Goal: Task Accomplishment & Management: Use online tool/utility

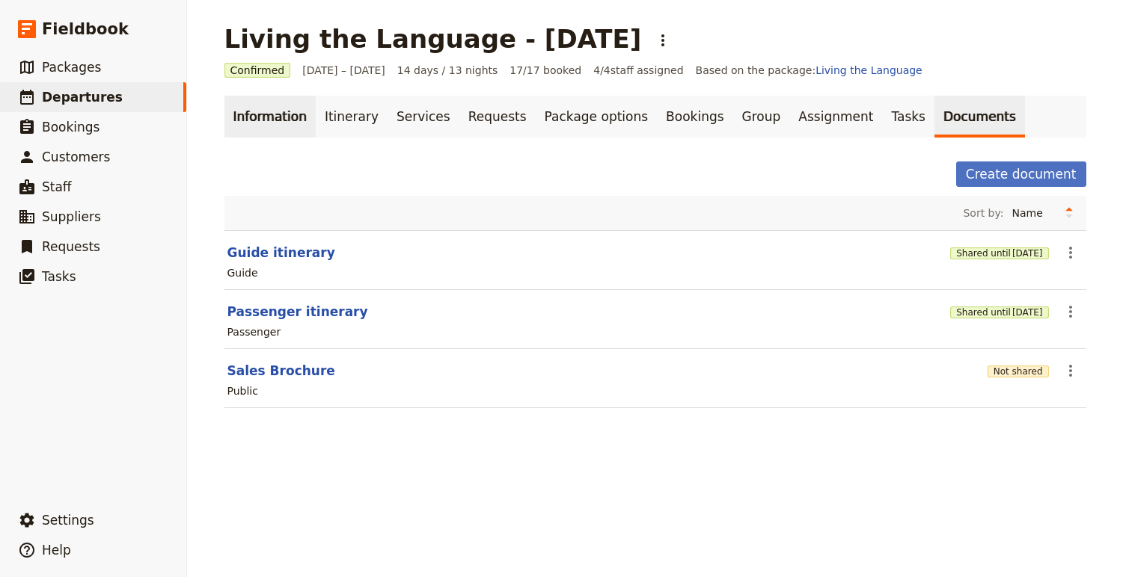
click at [282, 126] on link "Information" at bounding box center [269, 117] width 91 height 42
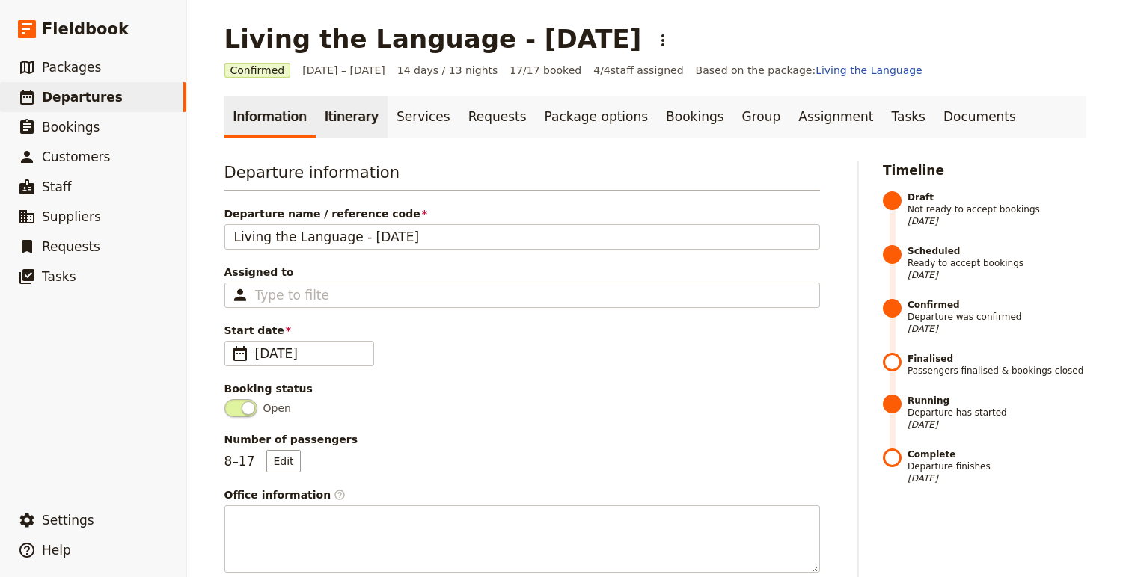
click at [337, 103] on link "Itinerary" at bounding box center [352, 117] width 72 height 42
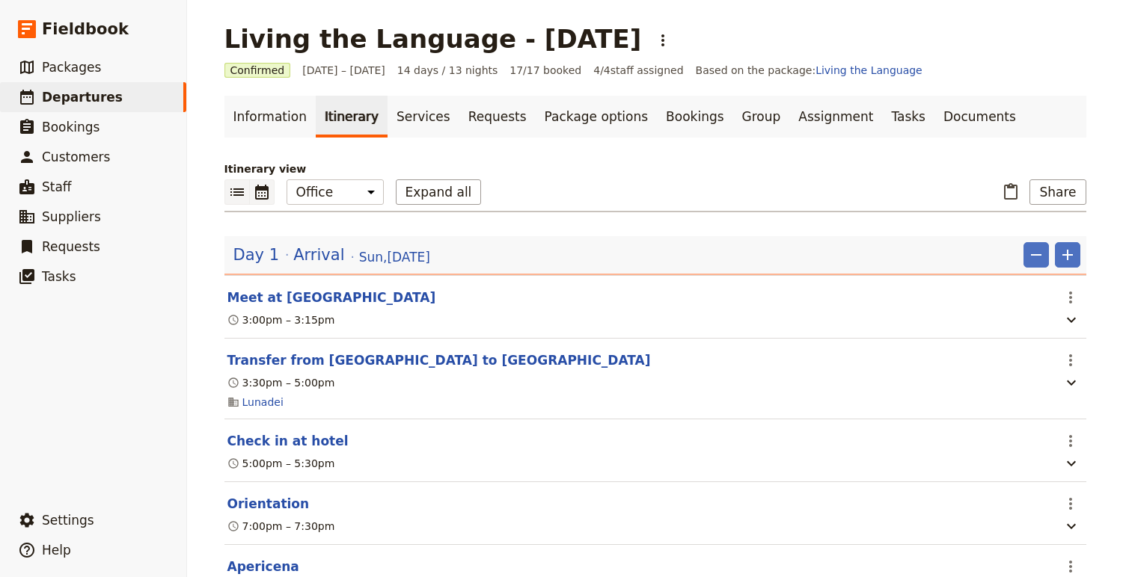
click at [259, 194] on icon "Calendar view" at bounding box center [262, 192] width 18 height 18
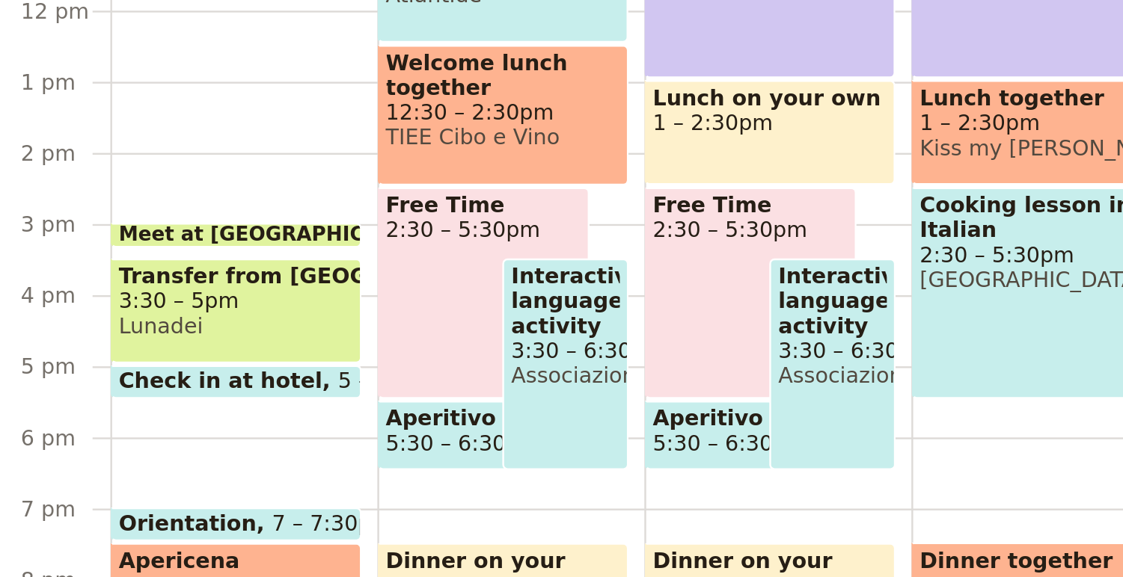
scroll to position [320, 0]
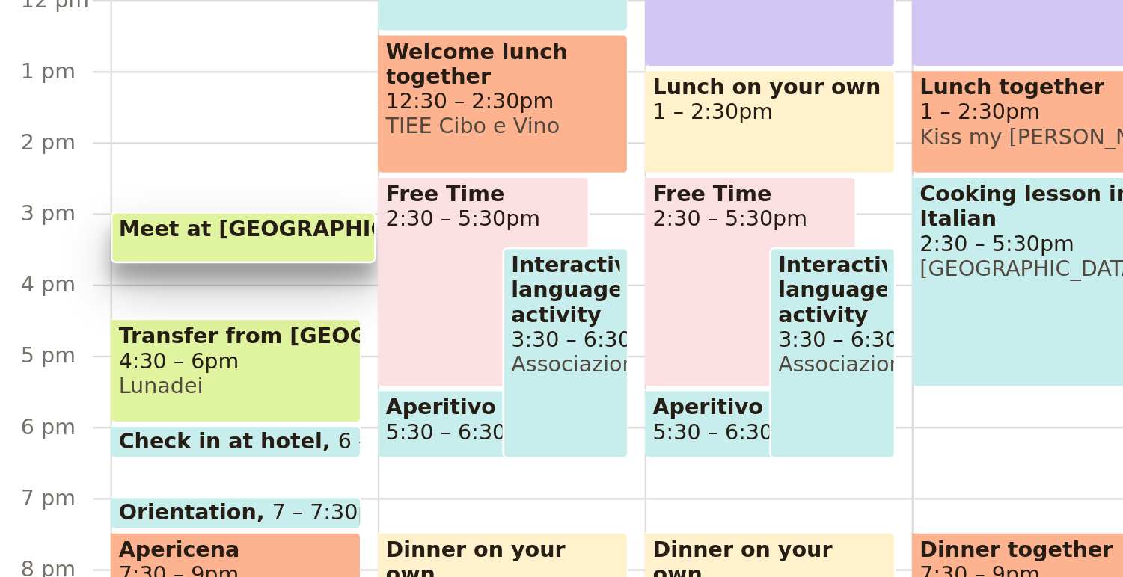
click at [321, 339] on div "Meet at [GEOGRAPHIC_DATA] 3 – 3:45pm" at bounding box center [317, 329] width 111 height 22
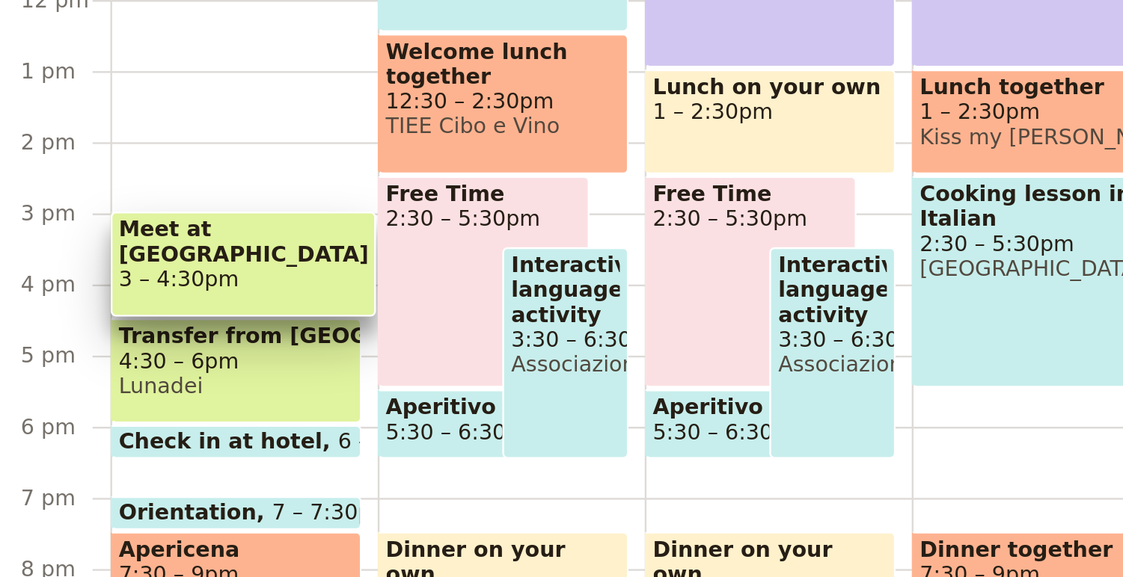
click at [321, 303] on div "Meet at [GEOGRAPHIC_DATA] 3 – 4:30pm Transfer from [GEOGRAPHIC_DATA] to [GEOGRA…" at bounding box center [318, 229] width 112 height 718
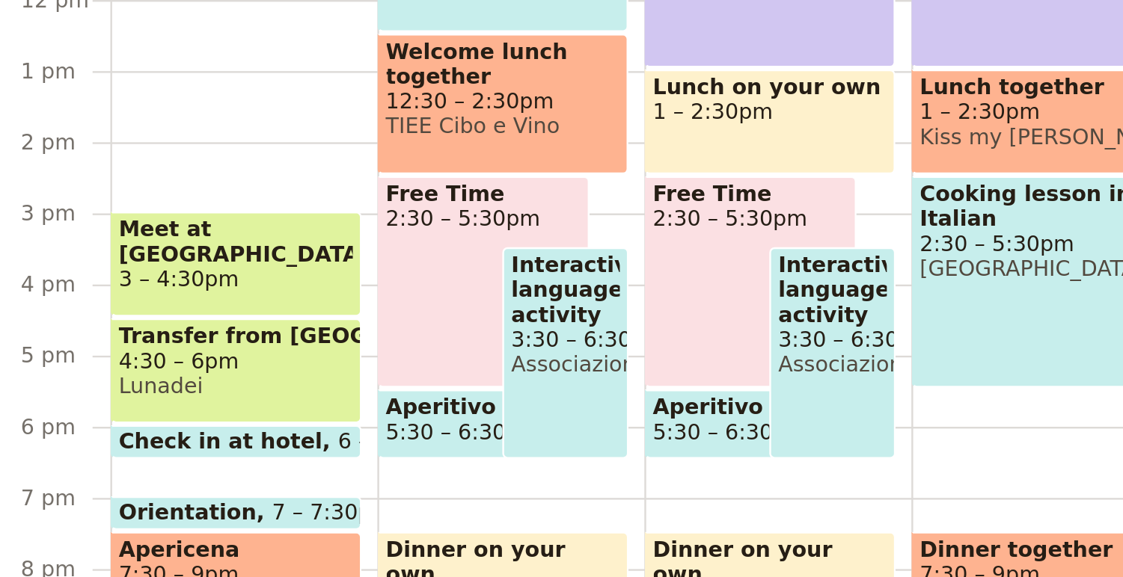
click at [330, 329] on span "Meet at [GEOGRAPHIC_DATA]" at bounding box center [315, 330] width 98 height 21
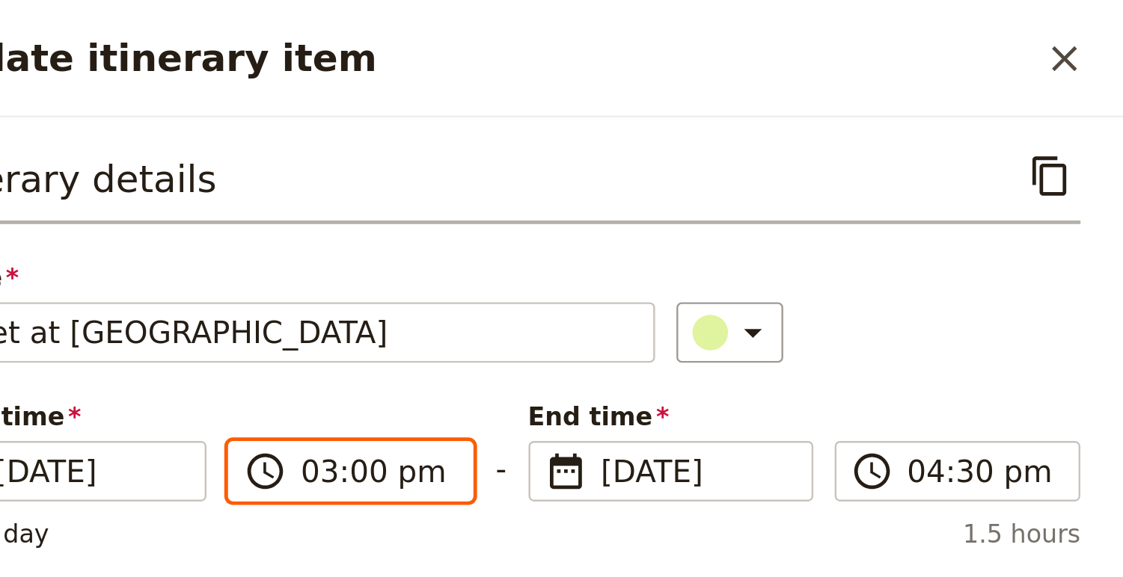
click at [785, 199] on input "03:00 pm" at bounding box center [808, 198] width 63 height 18
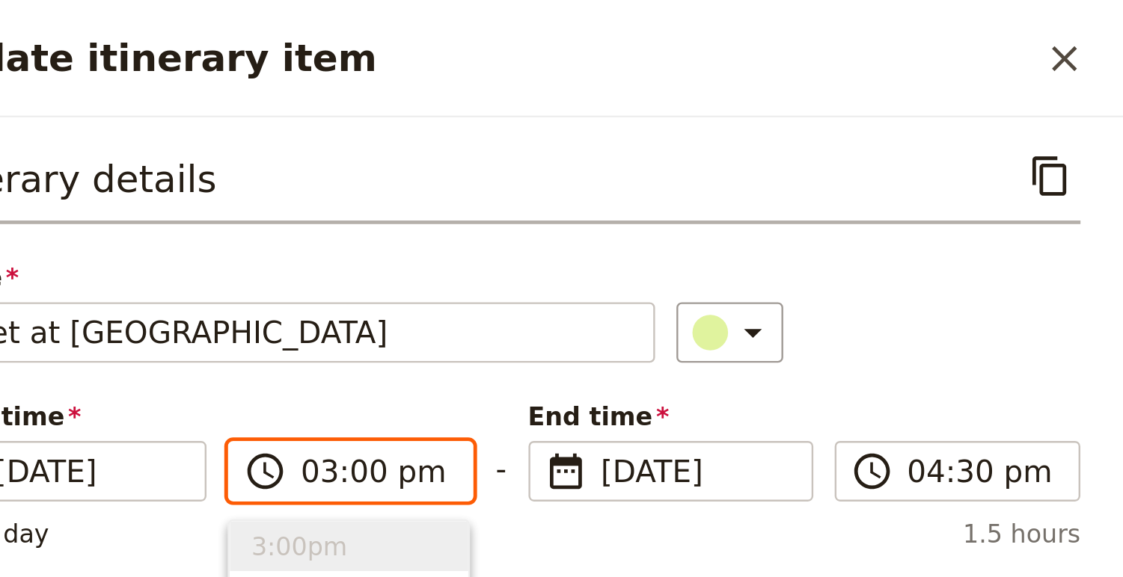
type input "04:00 pm"
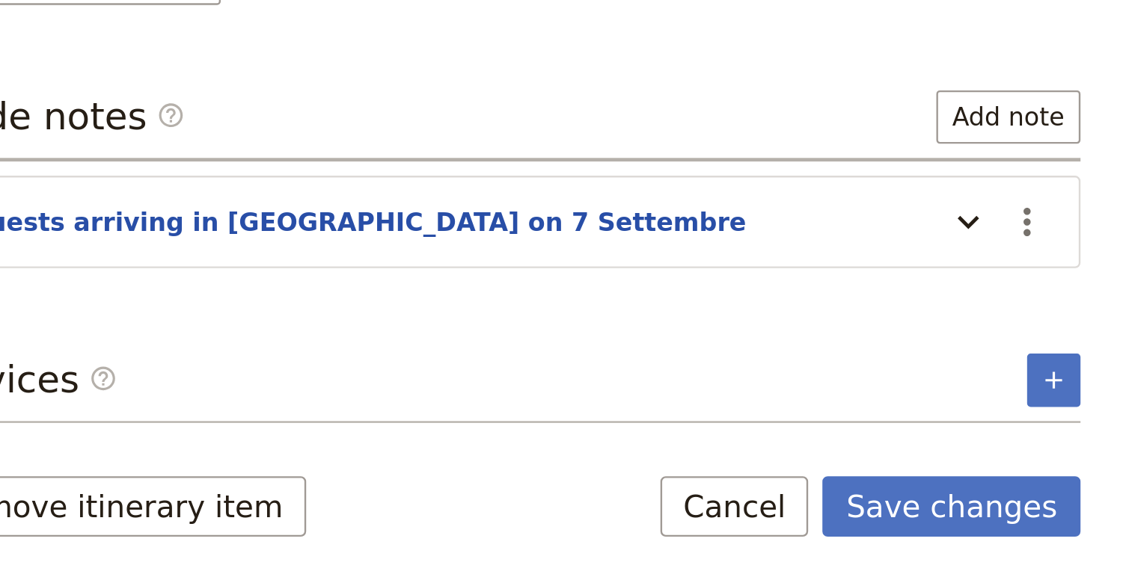
scroll to position [0, 0]
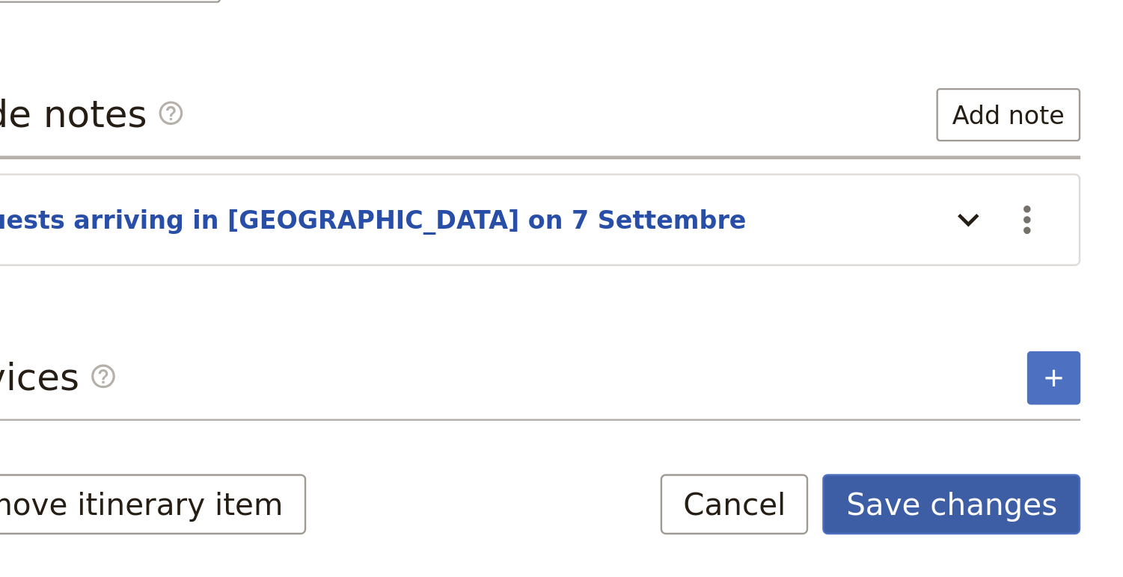
click at [1031, 550] on button "Save changes" at bounding box center [1050, 546] width 108 height 25
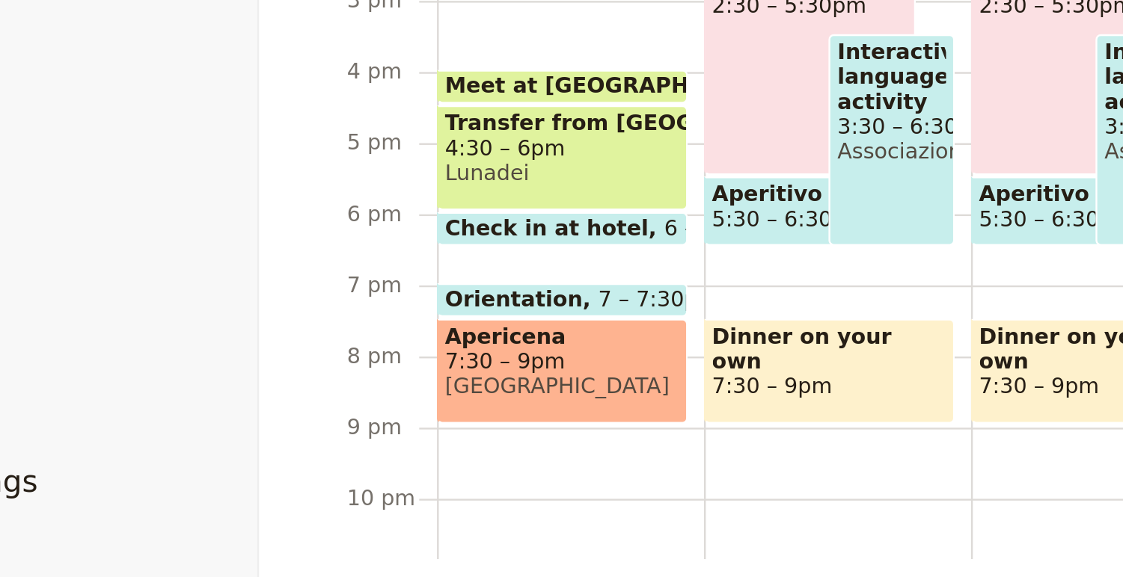
scroll to position [319, 0]
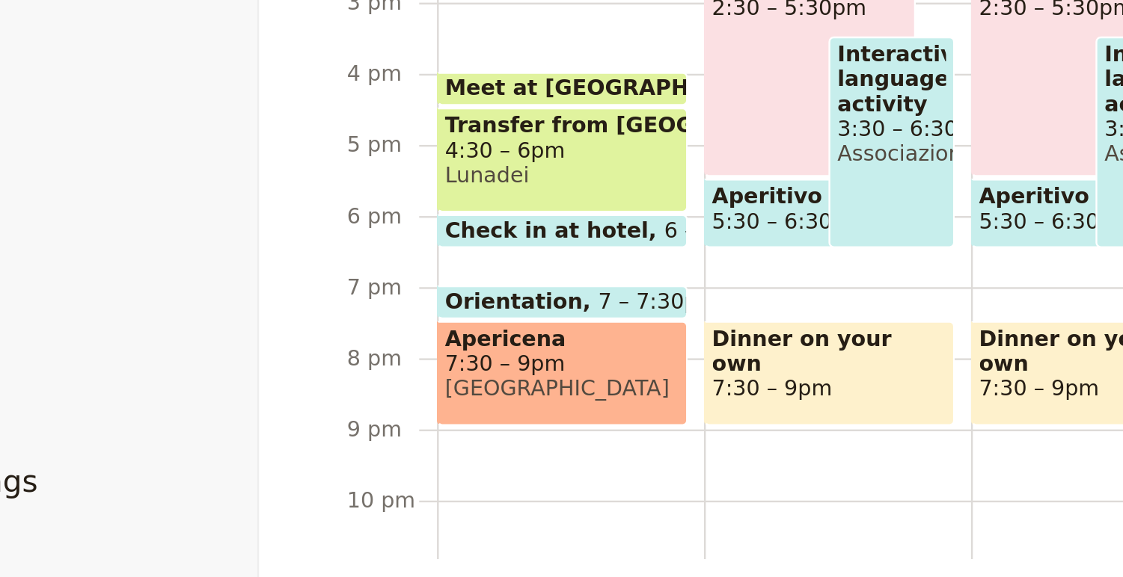
click at [313, 356] on span at bounding box center [315, 359] width 104 height 6
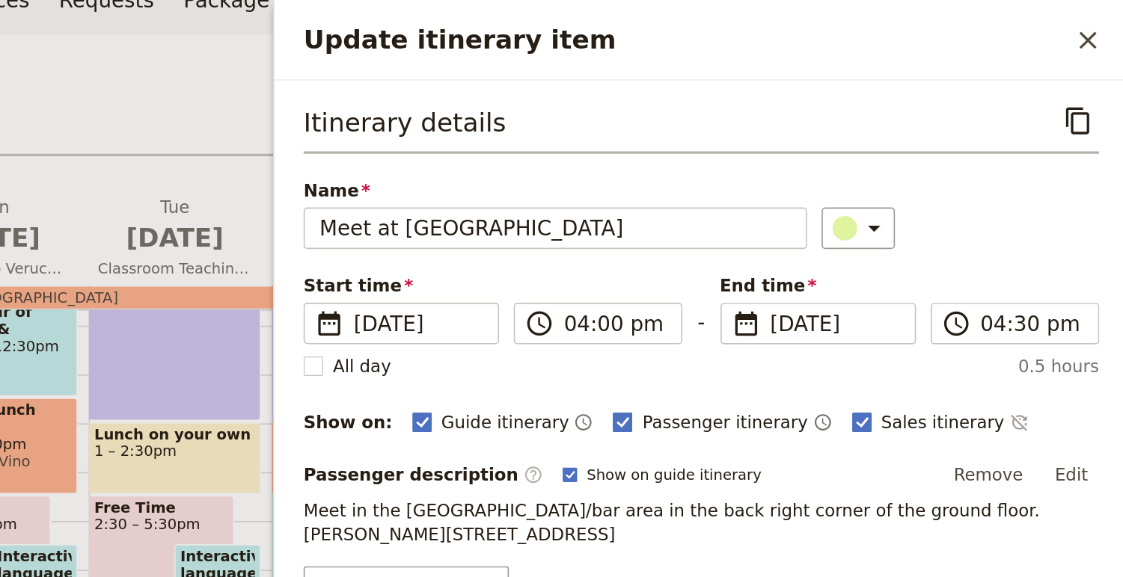
scroll to position [0, 0]
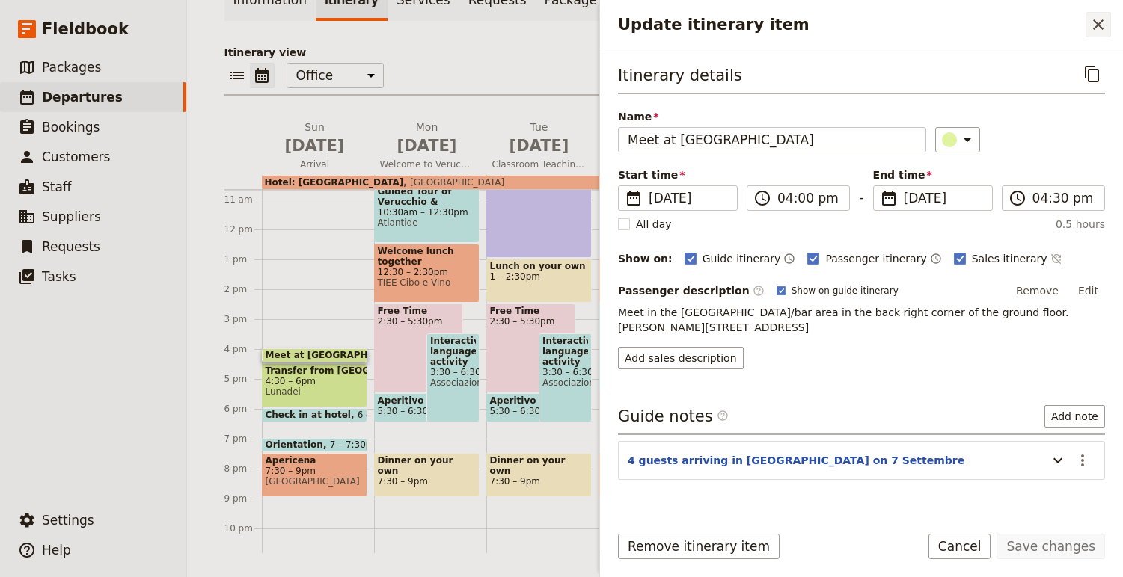
click at [1096, 25] on icon "Close drawer" at bounding box center [1098, 25] width 18 height 18
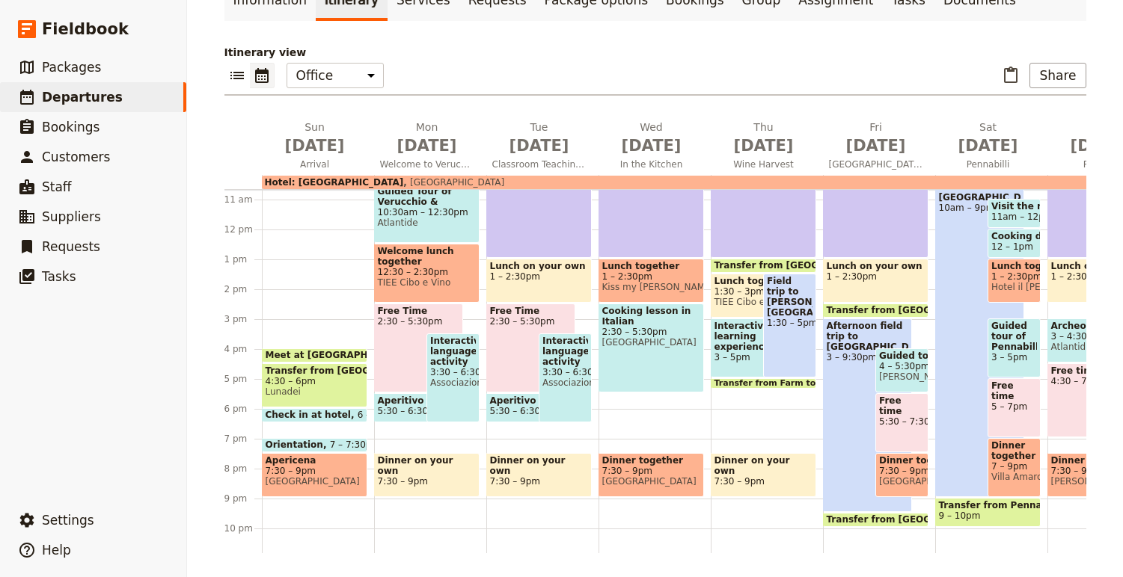
click at [326, 352] on span "Meet at [GEOGRAPHIC_DATA]" at bounding box center [342, 355] width 153 height 10
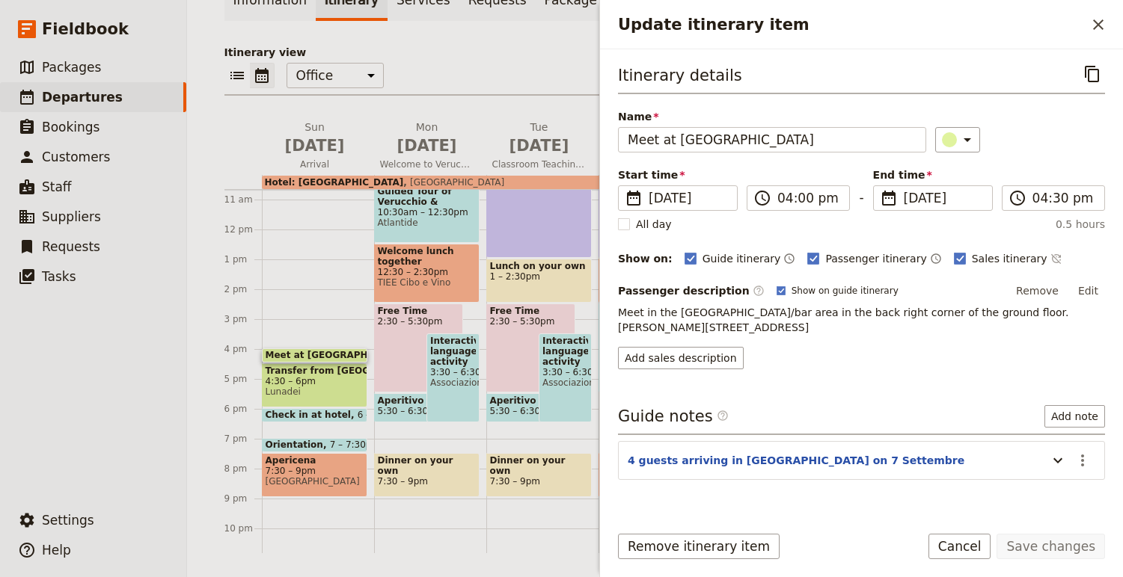
drag, startPoint x: 311, startPoint y: 355, endPoint x: 310, endPoint y: 339, distance: 15.7
click at [310, 339] on div "Meet at [GEOGRAPHIC_DATA] 4 – 4:30pm Transfer from [GEOGRAPHIC_DATA] to [GEOGRA…" at bounding box center [318, 230] width 112 height 718
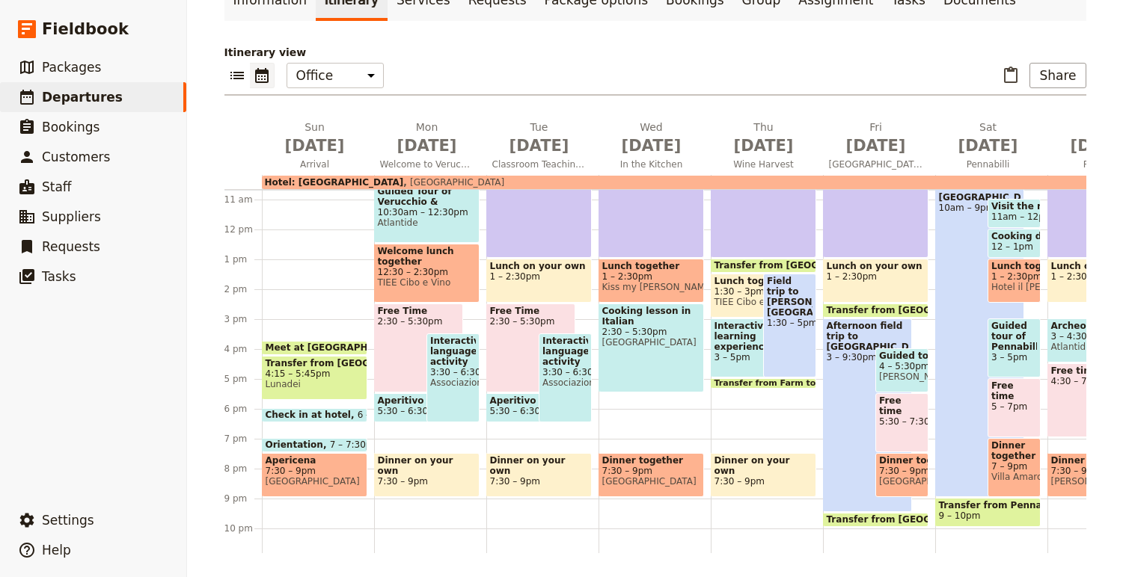
click at [1076, 61] on div "Itinerary view ​ ​ Office Guide Passenger Sales ​ Share [DATE] Arrival [DATE] W…" at bounding box center [655, 299] width 862 height 509
click at [1058, 75] on button "Share" at bounding box center [1057, 75] width 56 height 25
click at [1008, 122] on span "Passenger itinerary" at bounding box center [1025, 129] width 101 height 15
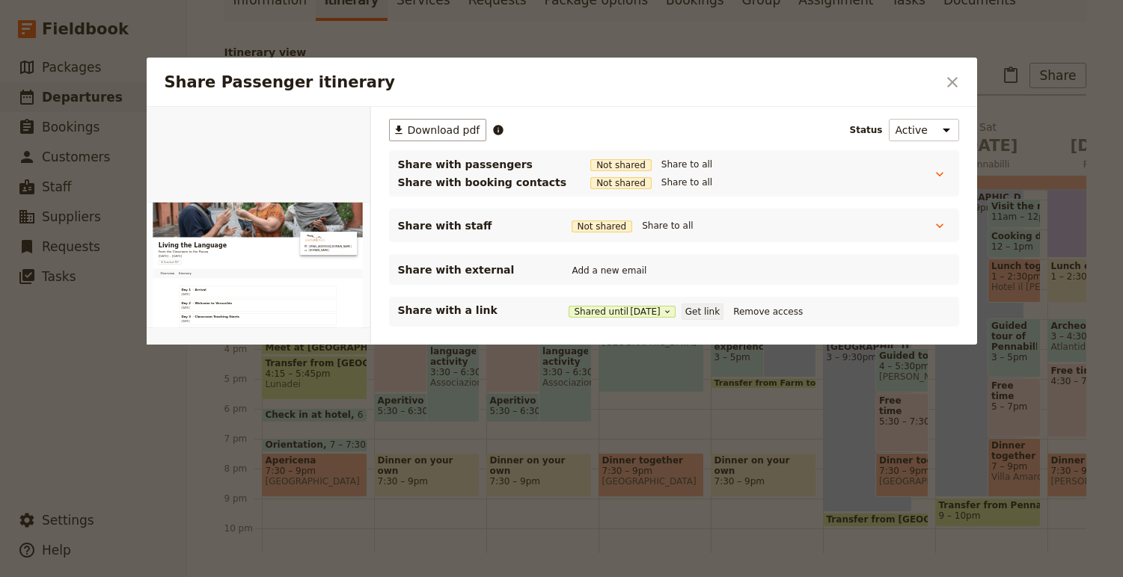
click at [720, 313] on button "Get link" at bounding box center [702, 312] width 42 height 16
click at [1039, 61] on div at bounding box center [561, 288] width 1123 height 577
